Goal: Information Seeking & Learning: Compare options

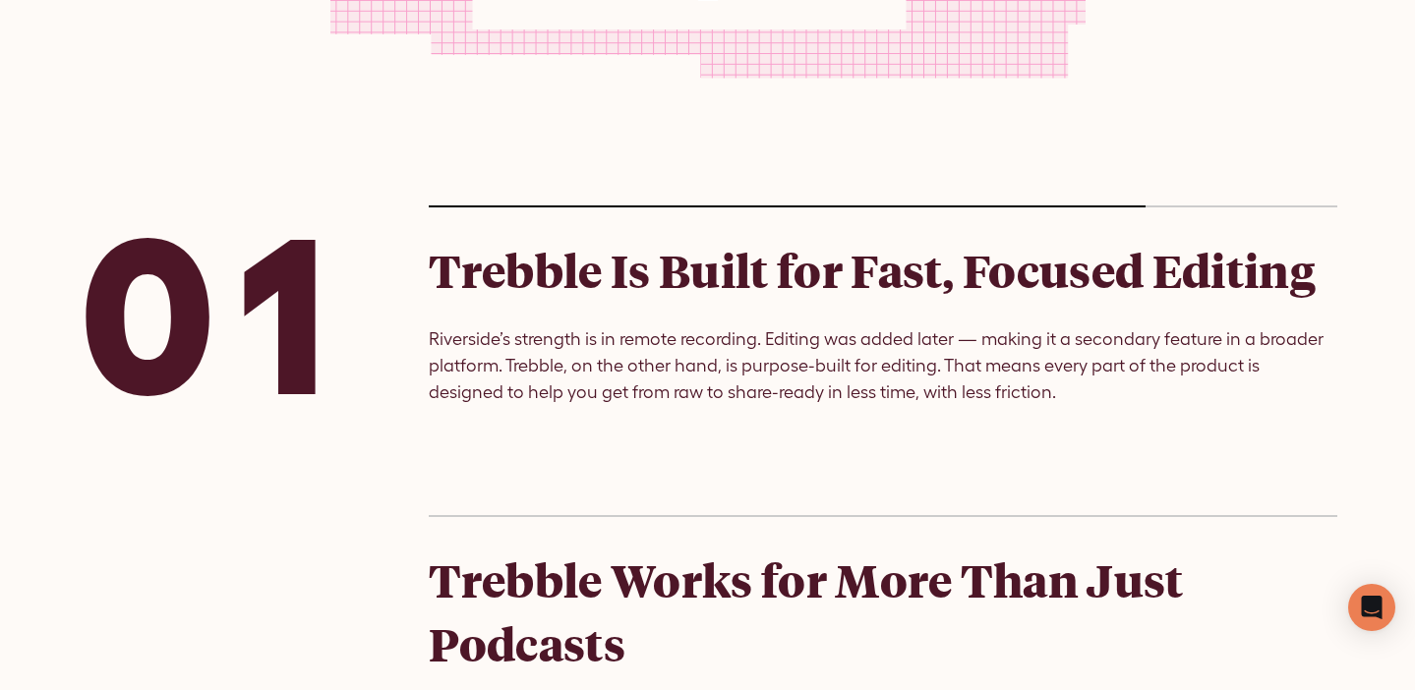
scroll to position [2146, 0]
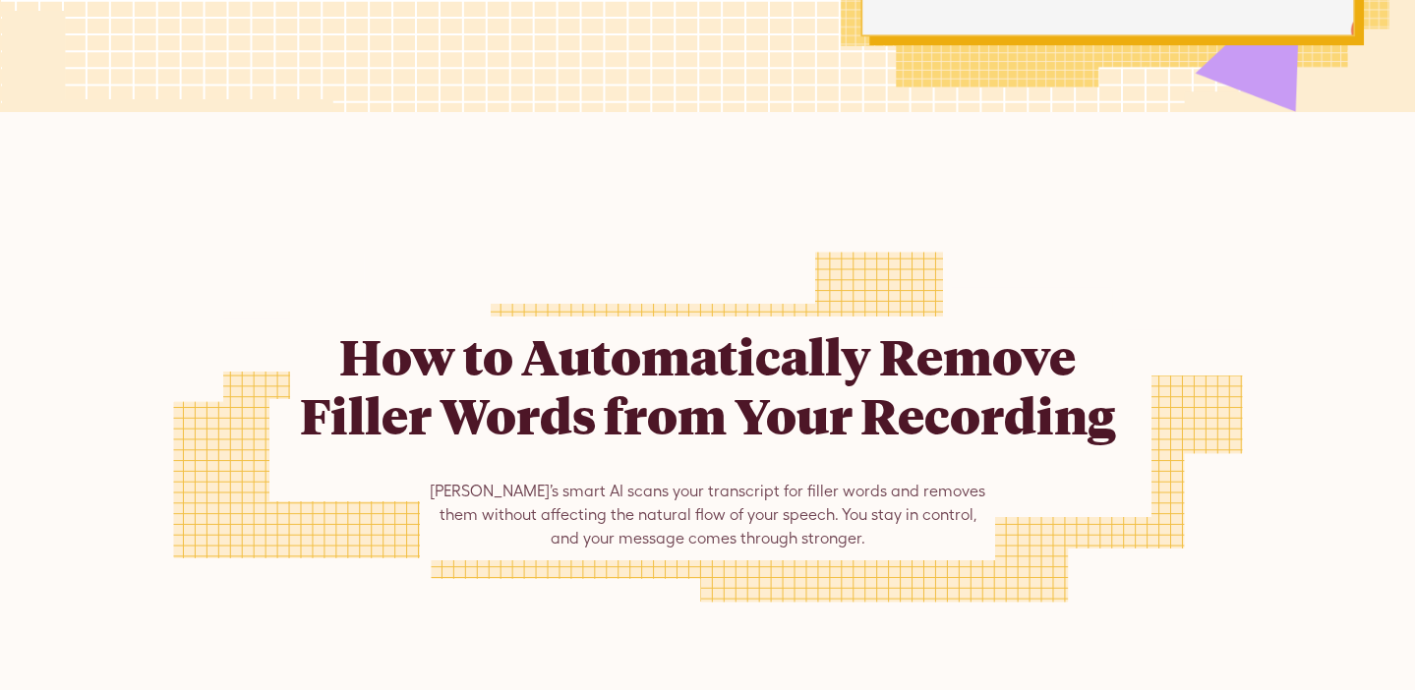
scroll to position [578, 0]
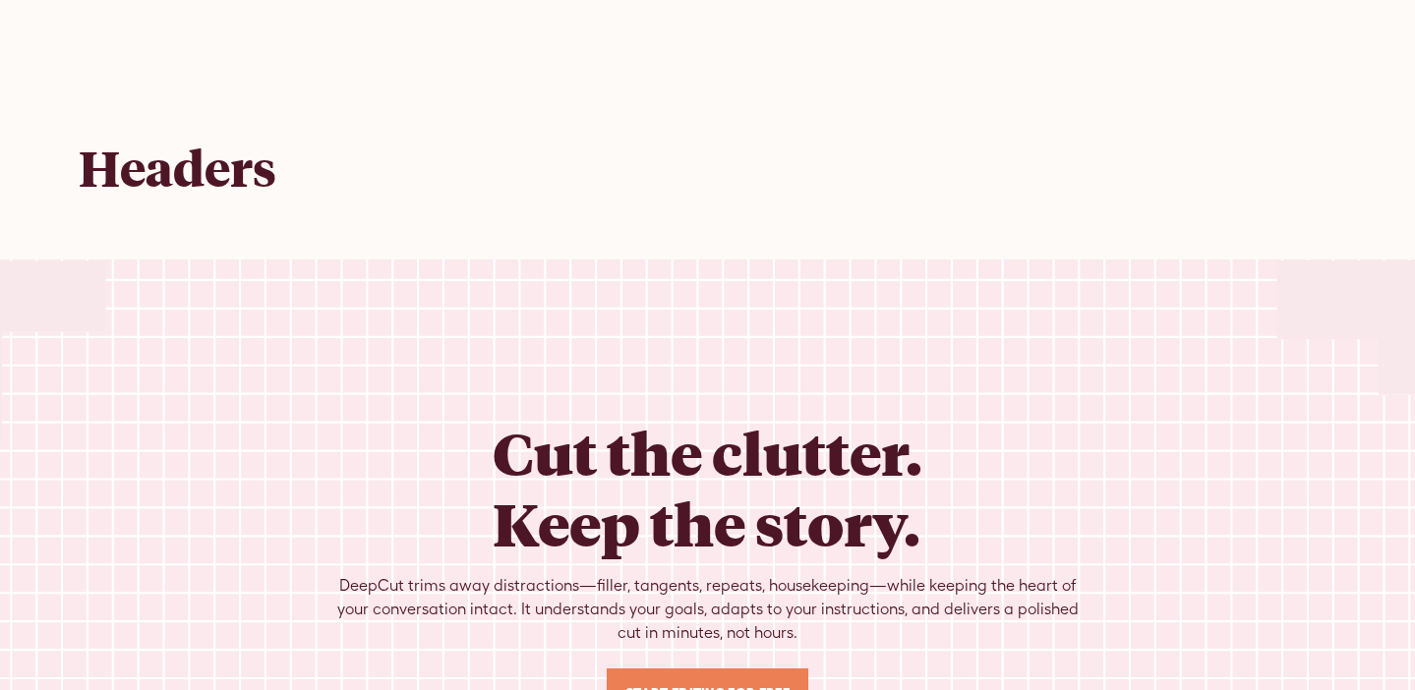
scroll to position [6233, 0]
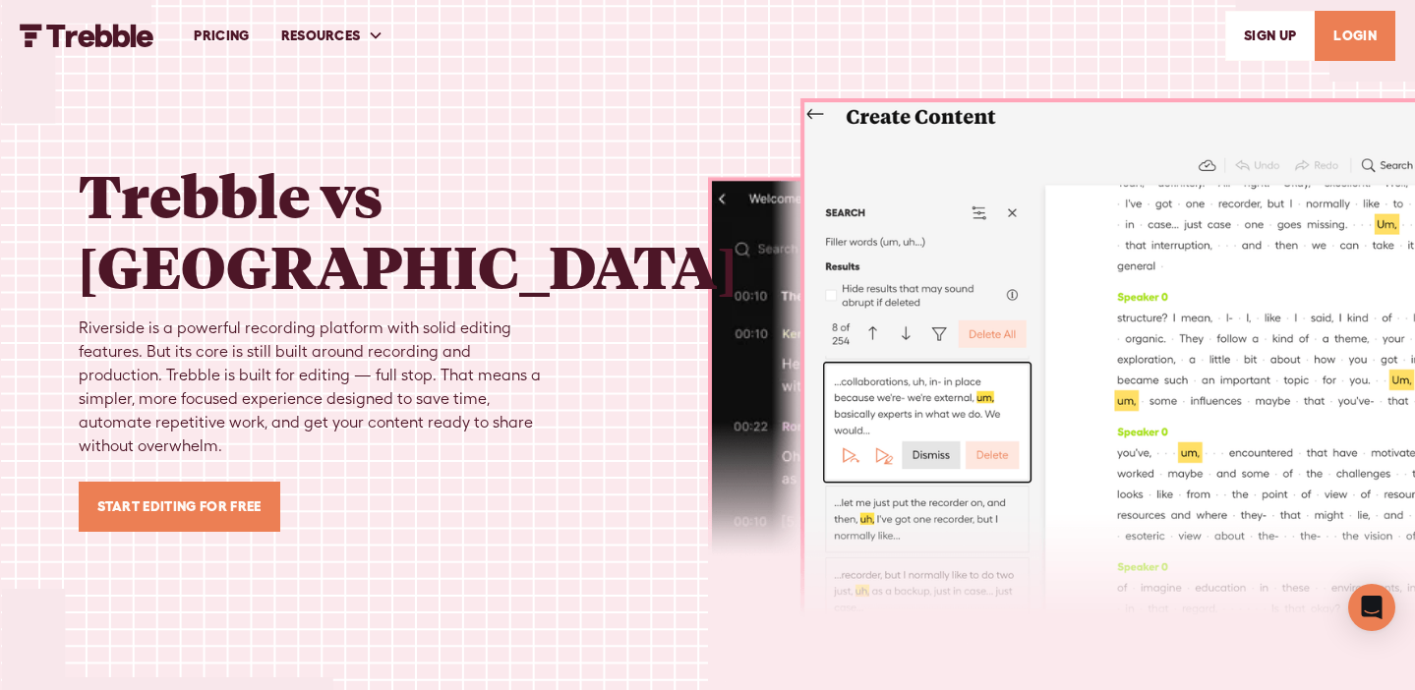
scroll to position [3562, 0]
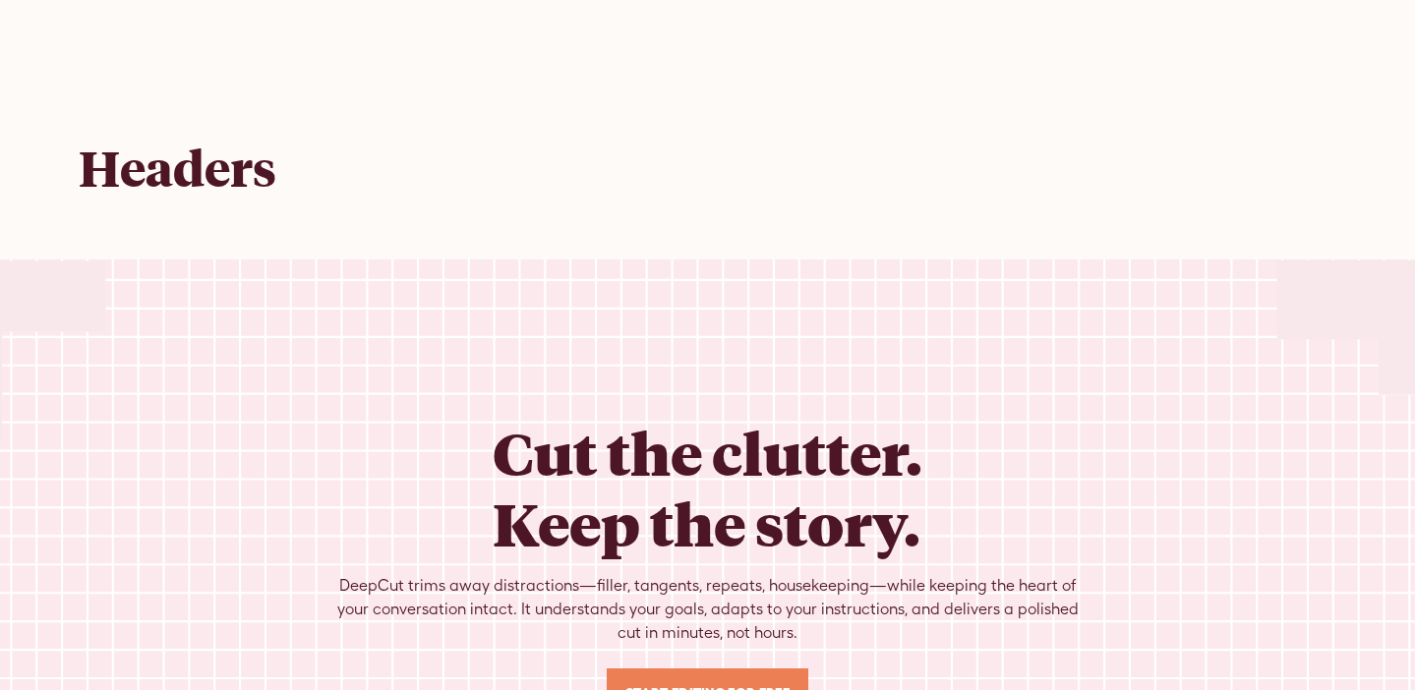
scroll to position [713, 0]
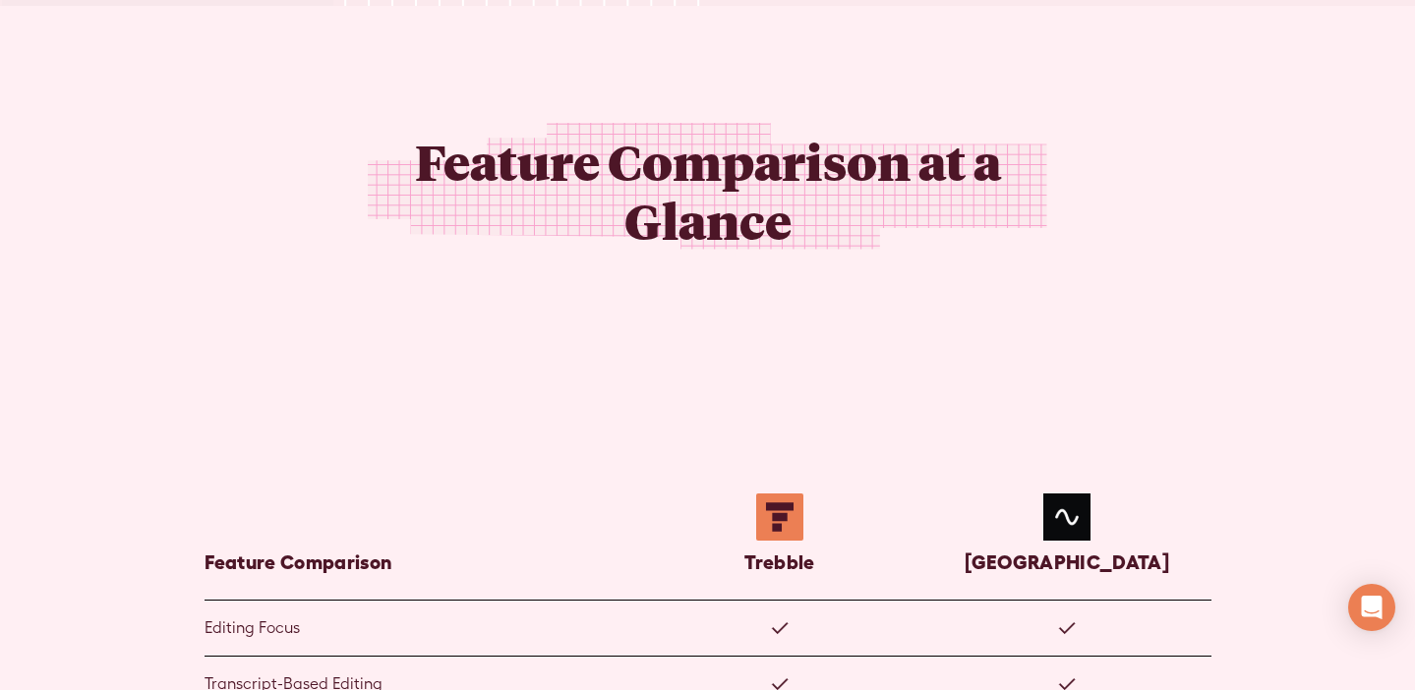
scroll to position [929, 0]
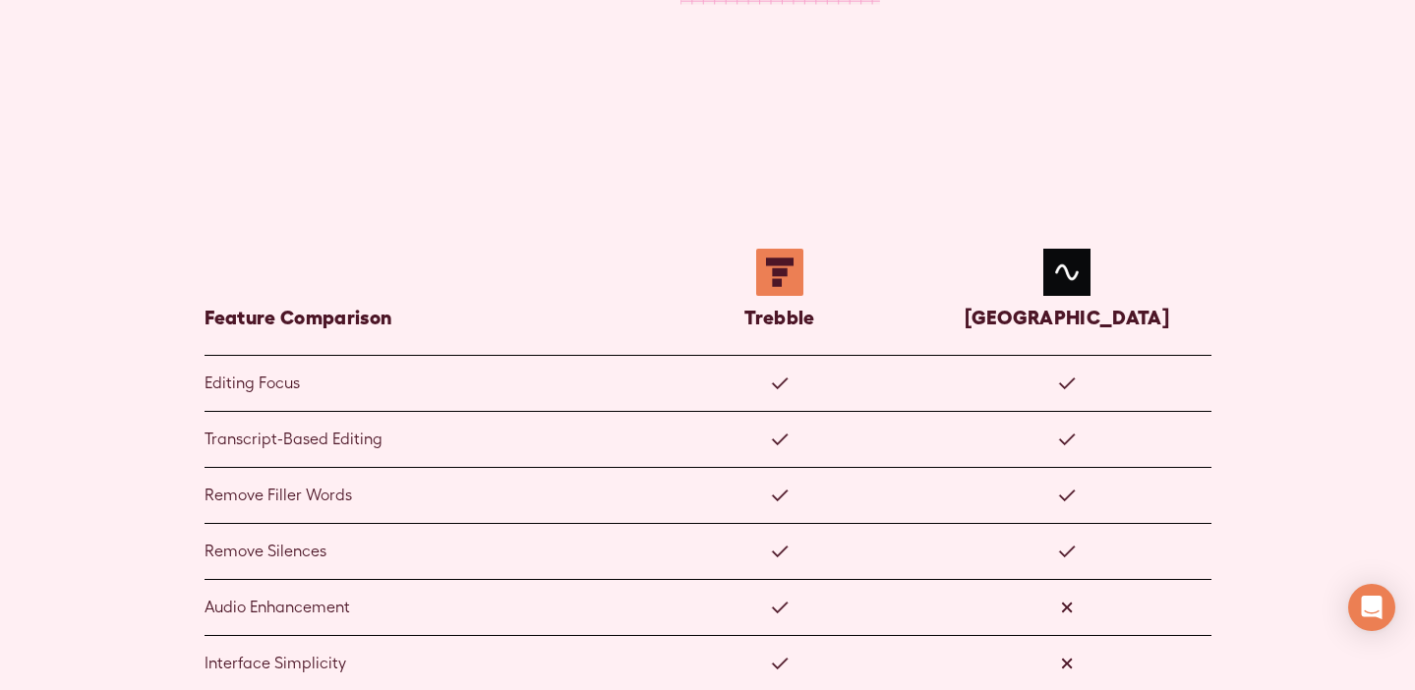
click at [424, 420] on div "Transcript-Based Editing" at bounding box center [421, 439] width 432 height 55
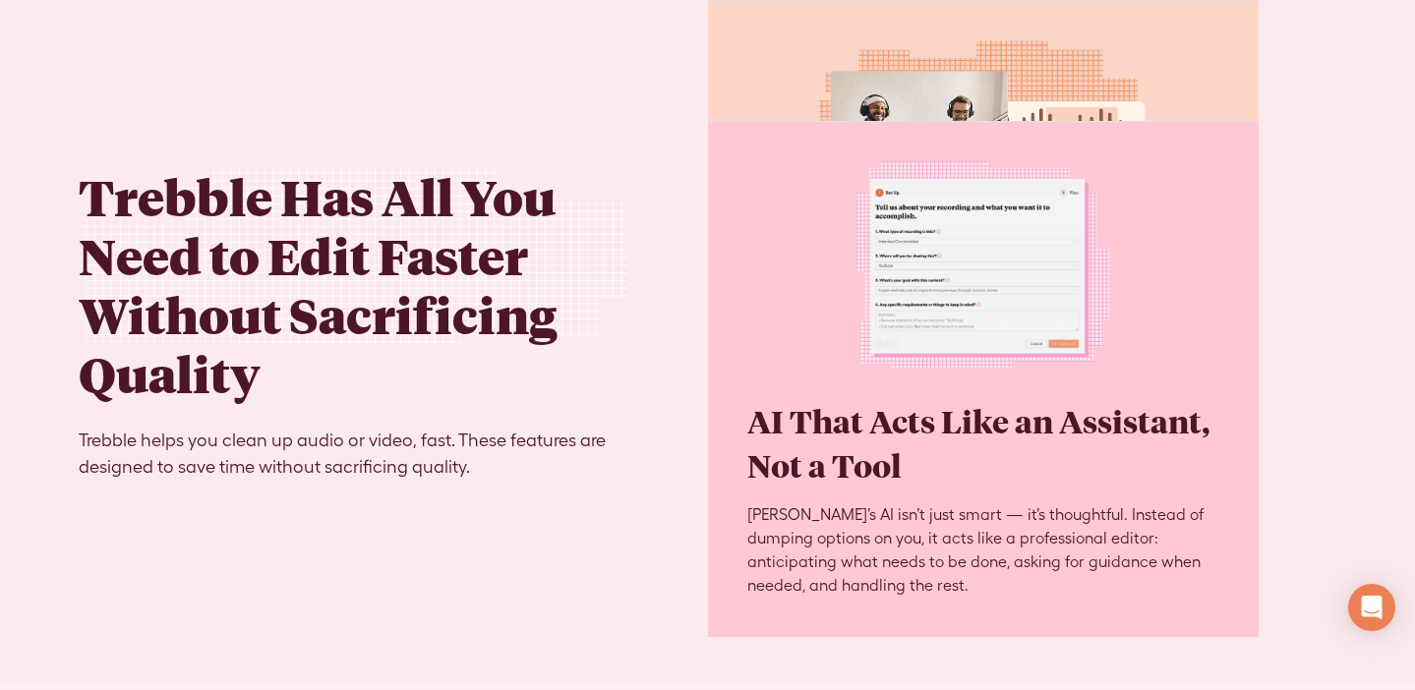
scroll to position [5441, 0]
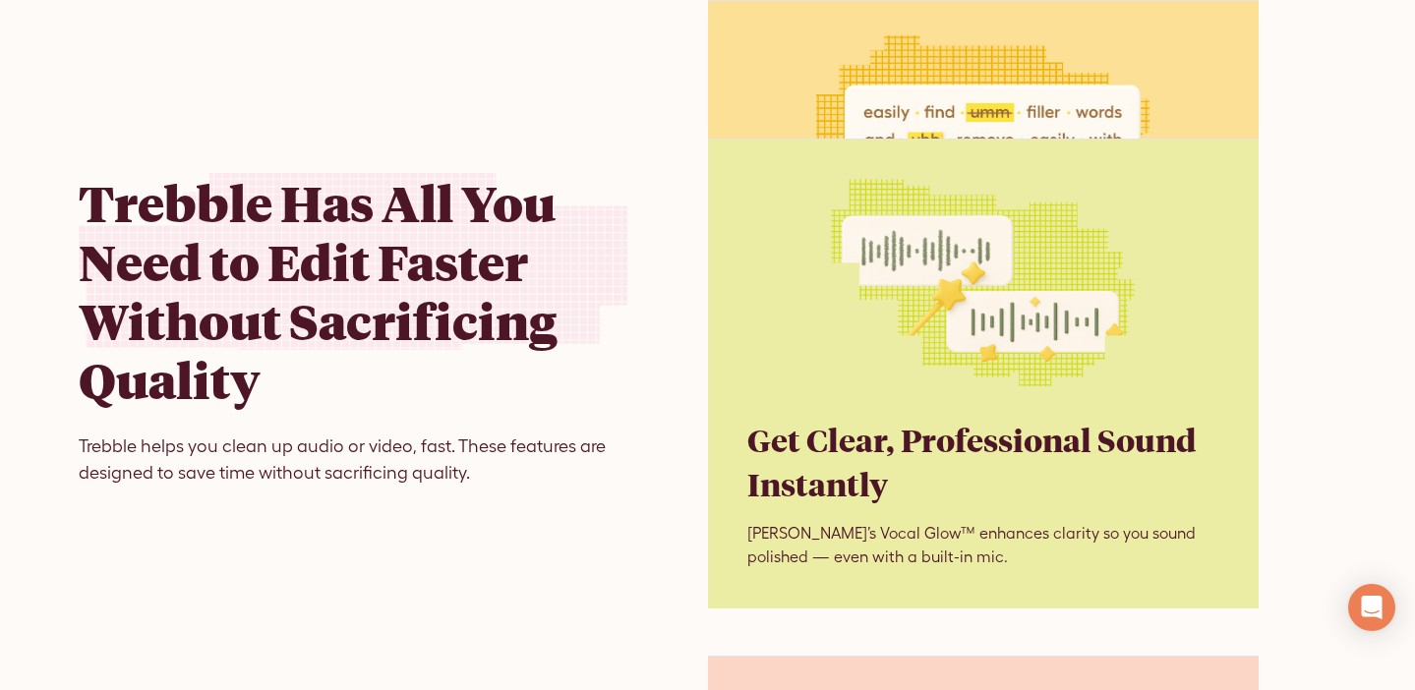
scroll to position [4327, 0]
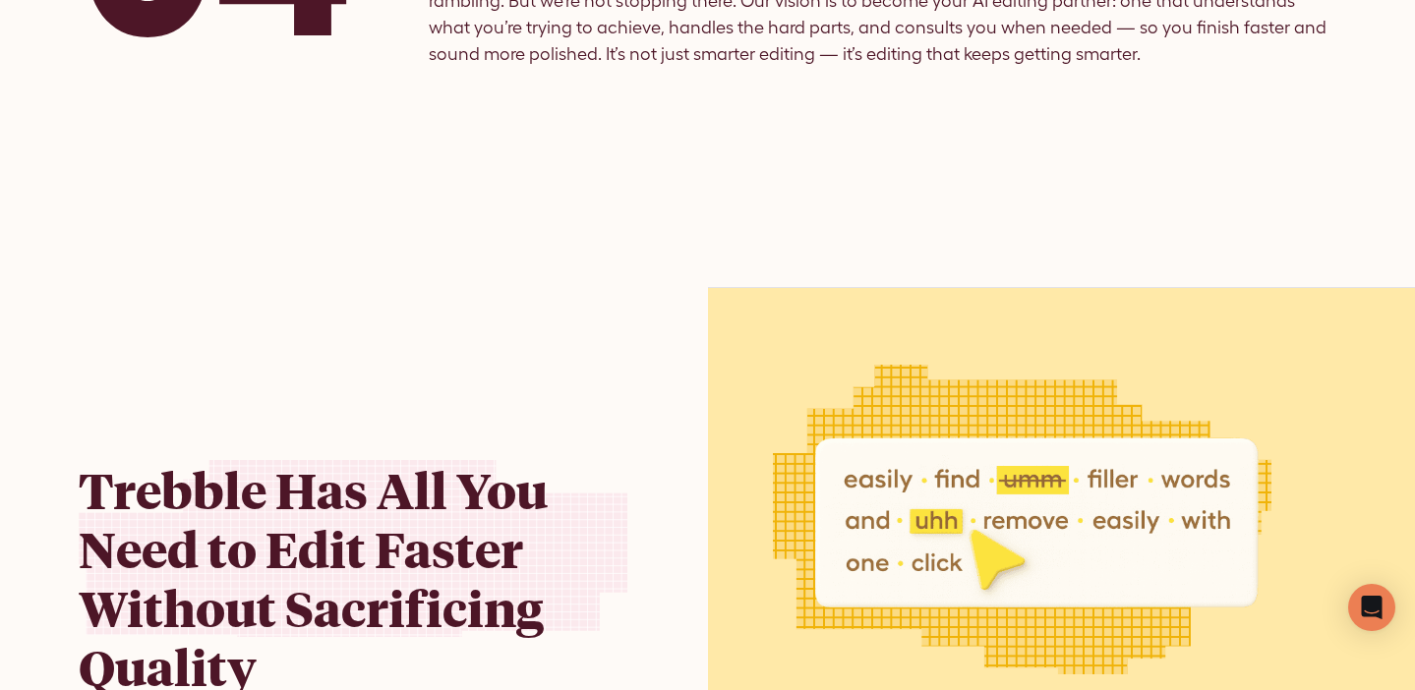
scroll to position [3865, 0]
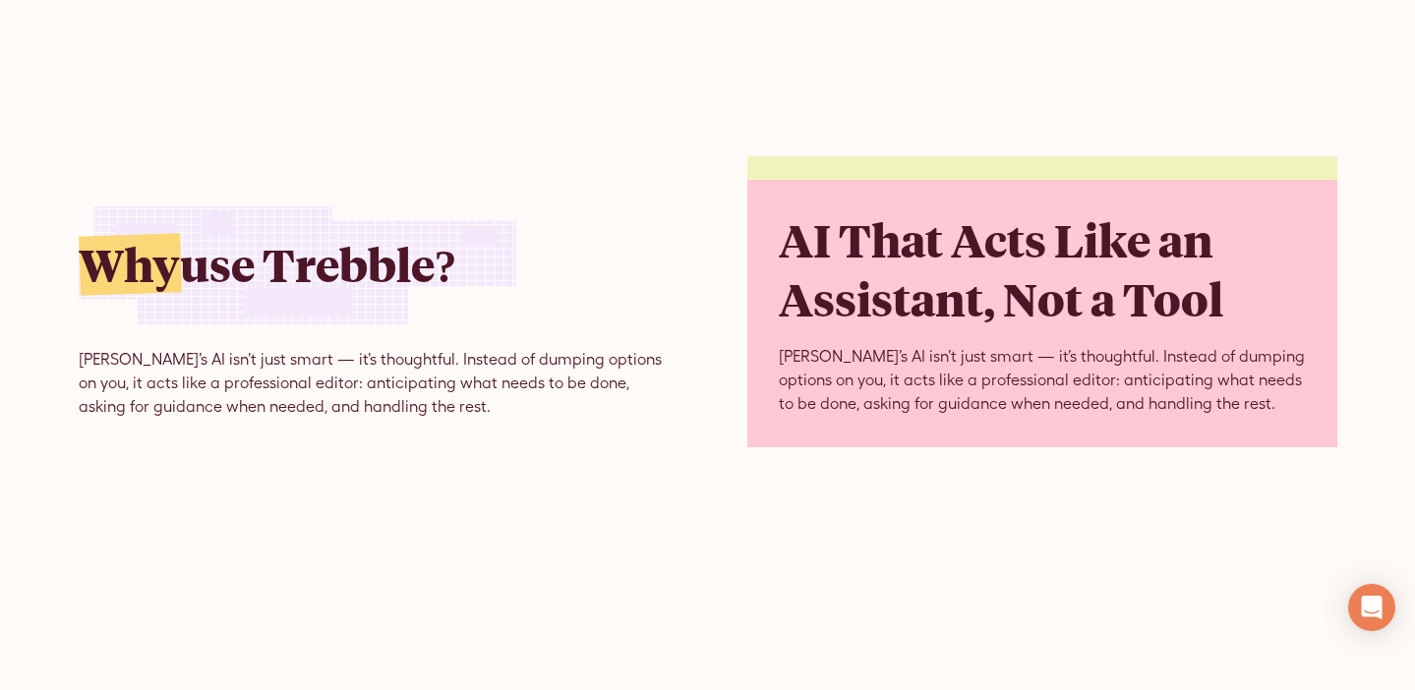
scroll to position [4739, 0]
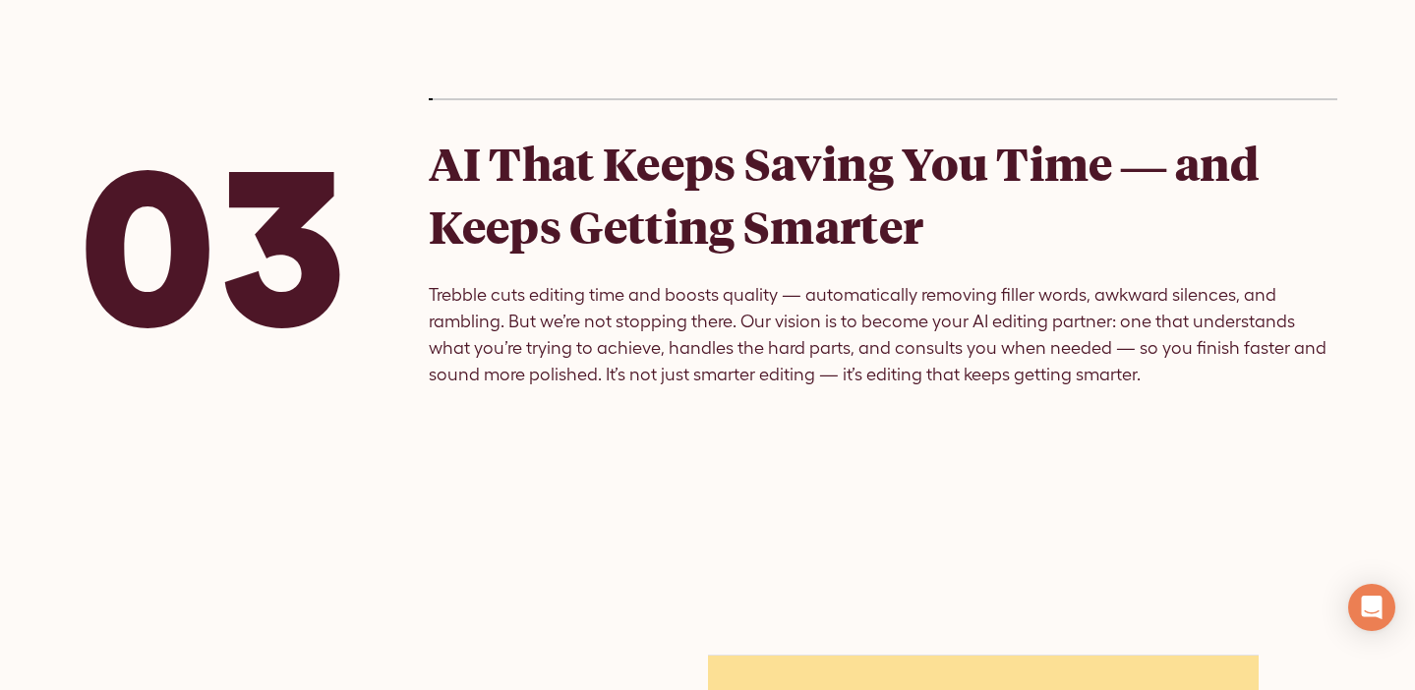
scroll to position [2731, 0]
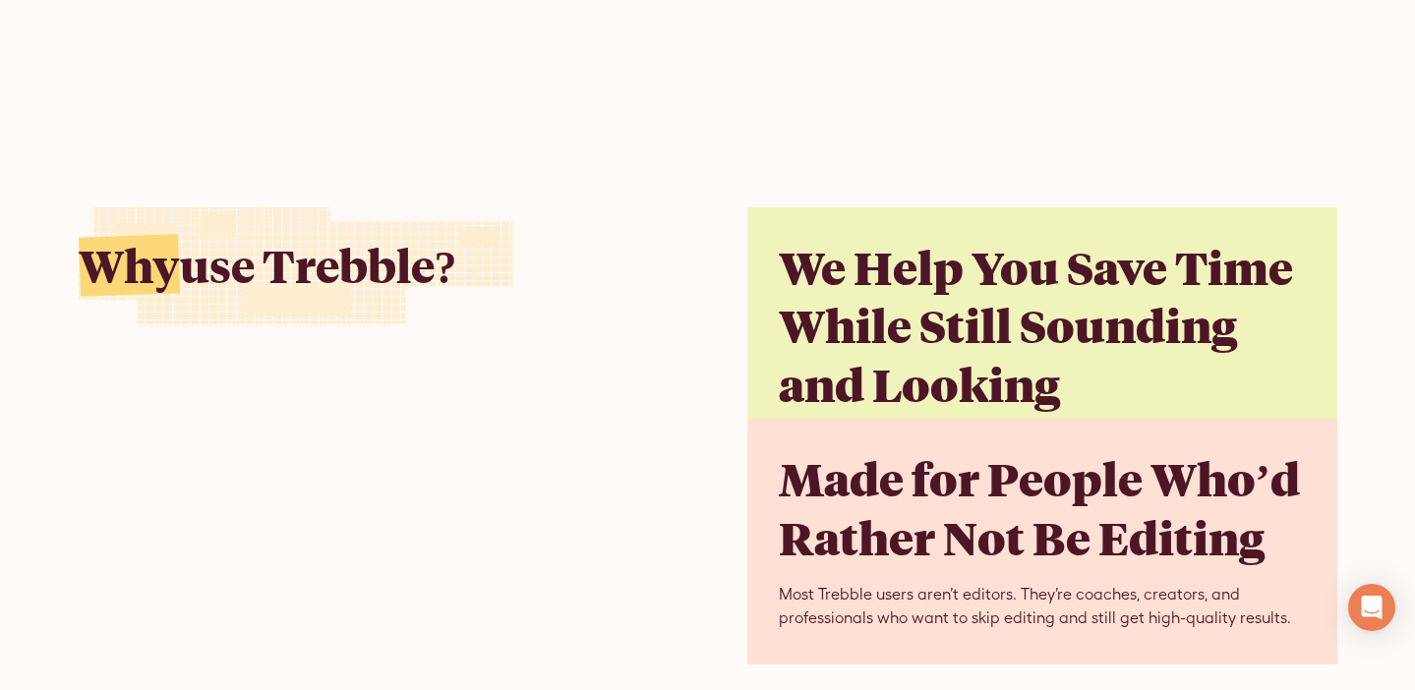
scroll to position [4029, 0]
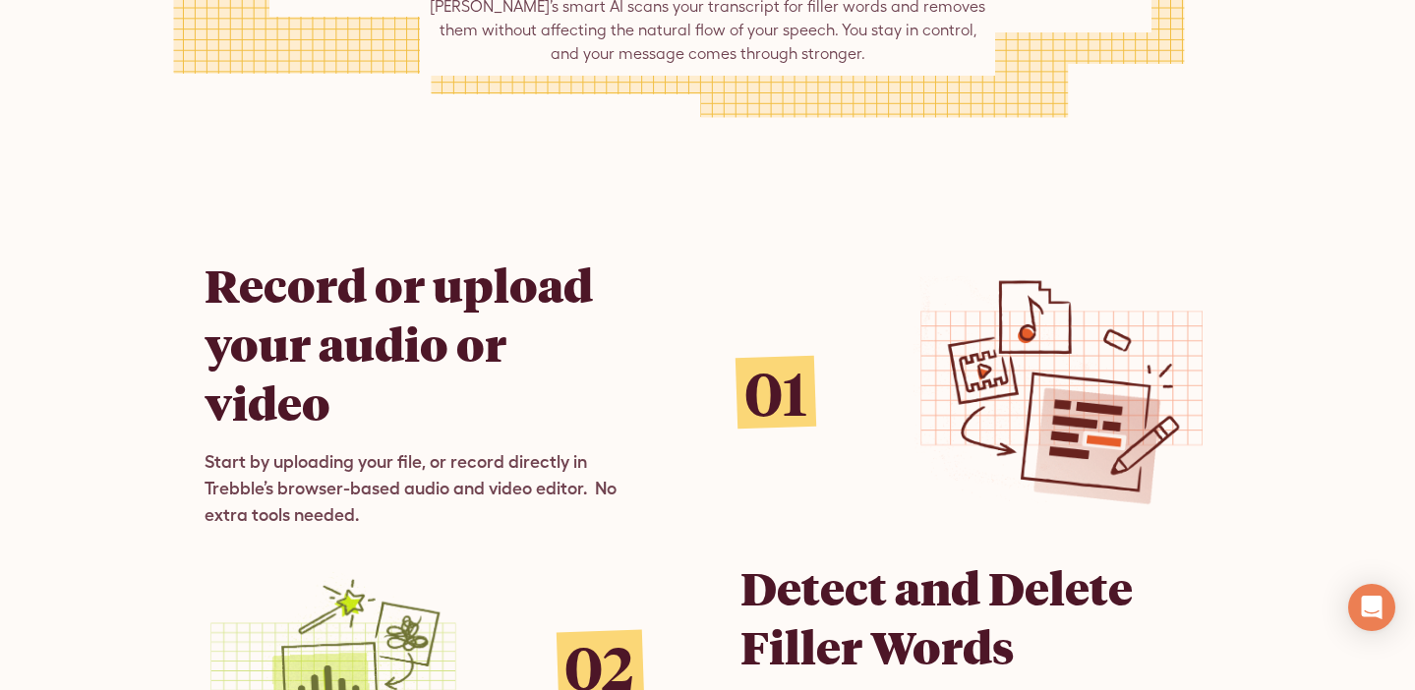
scroll to position [1142, 0]
